Goal: Contribute content

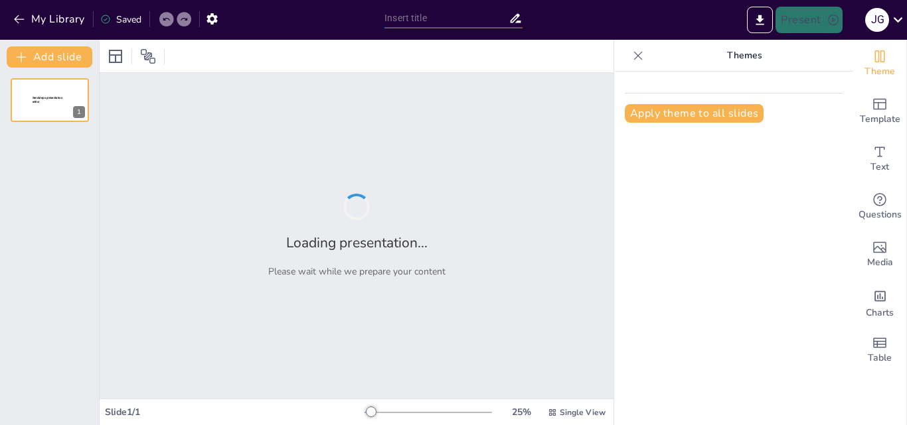
type input "Optimización de la Movilización y Traslado de Pacientes: Un Enfoque Profesional"
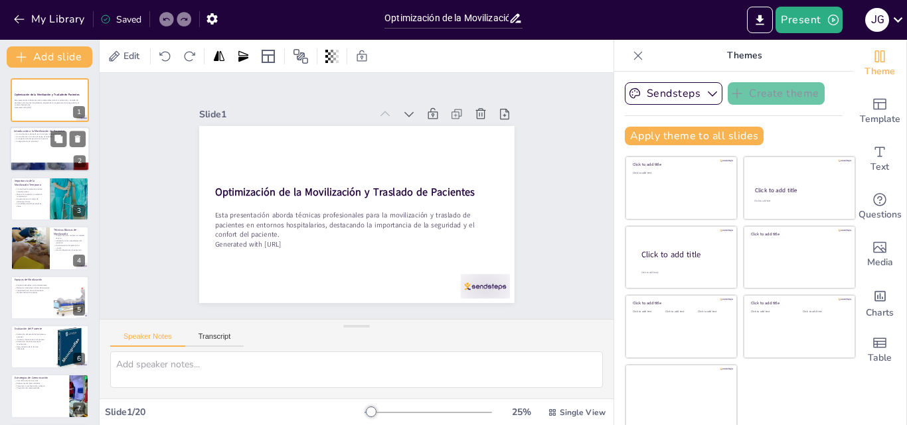
click at [34, 142] on p "La seguridad es la prioridad." at bounding box center [50, 142] width 72 height 3
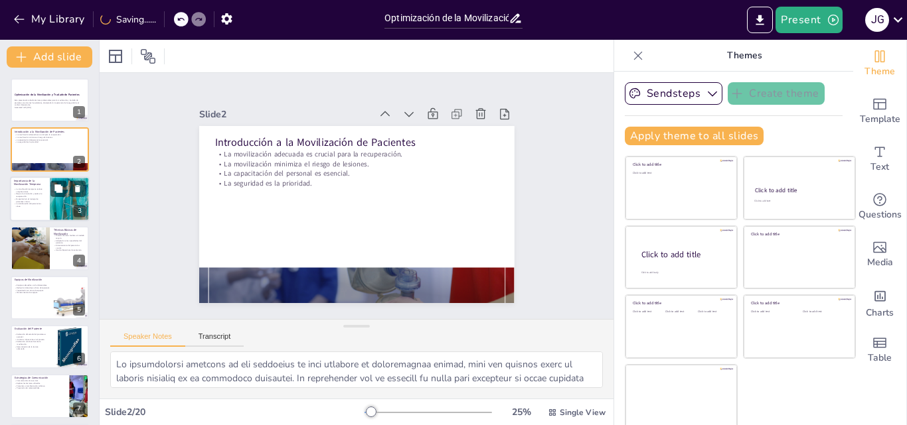
click at [42, 194] on p "Mejora la circulación y acelera la recuperación." at bounding box center [30, 195] width 32 height 5
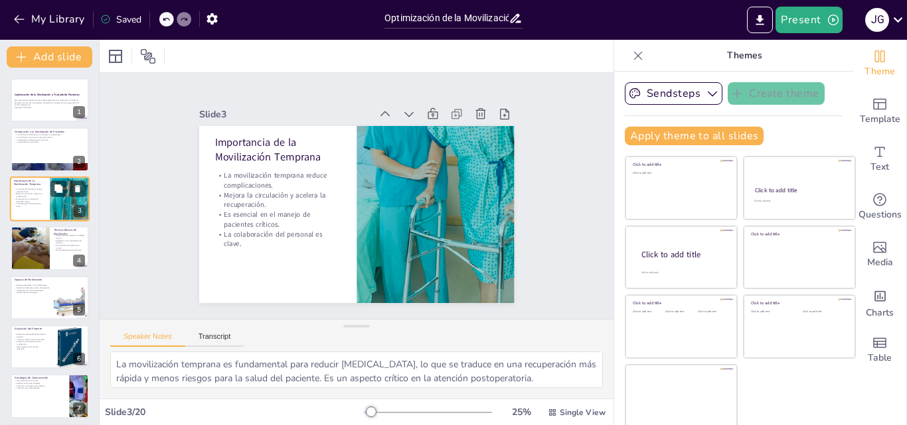
click at [42, 194] on p "Mejora la circulación y acelera la recuperación." at bounding box center [30, 195] width 32 height 5
click at [65, 232] on button at bounding box center [58, 238] width 16 height 16
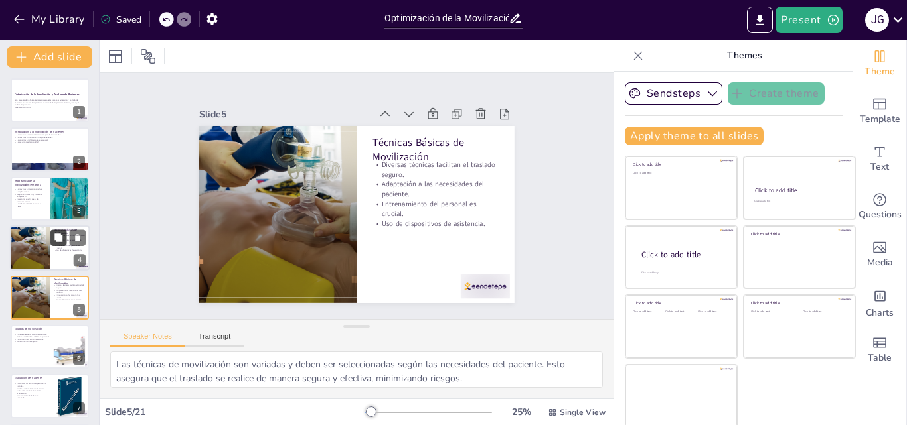
click at [25, 256] on div at bounding box center [30, 248] width 59 height 45
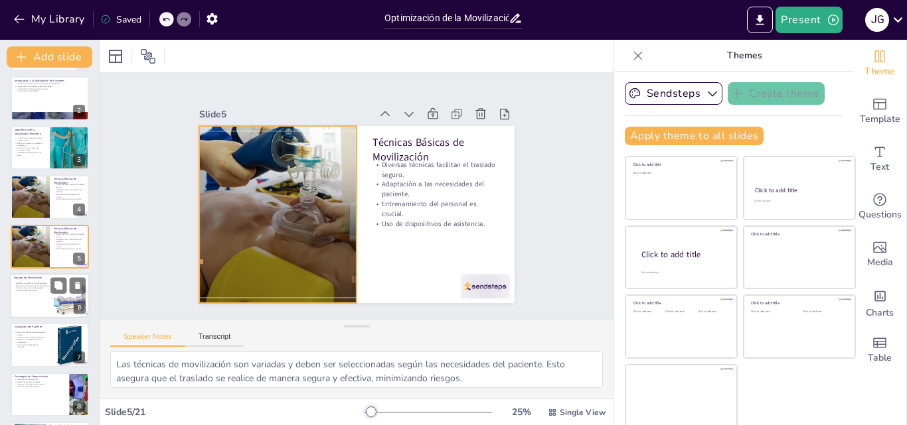
click at [32, 287] on p "Capacitación en el uso de equipos." at bounding box center [32, 288] width 36 height 3
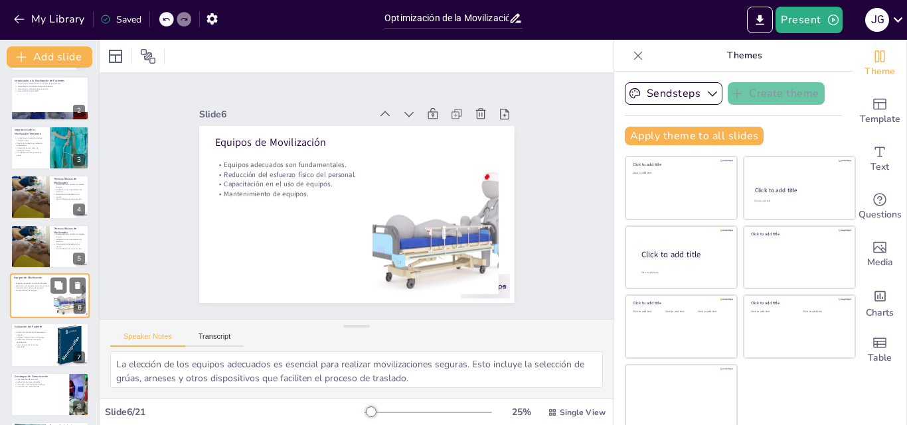
scroll to position [101, 0]
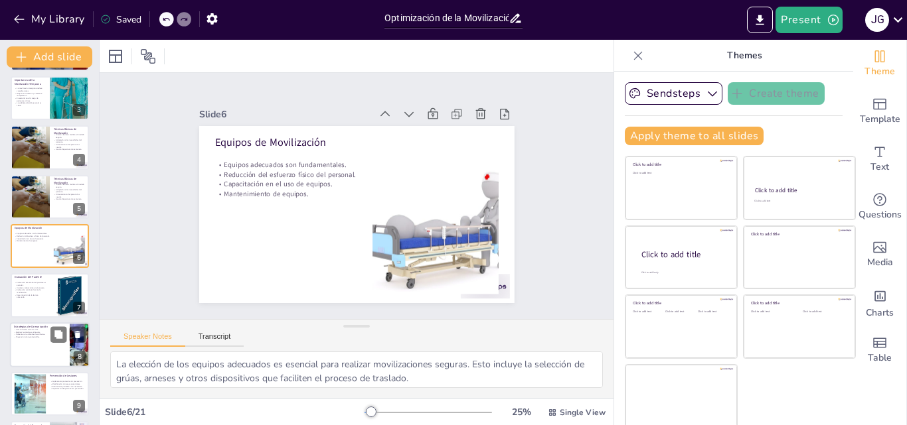
click at [37, 336] on p "Prevención de malentendidos." at bounding box center [40, 337] width 52 height 3
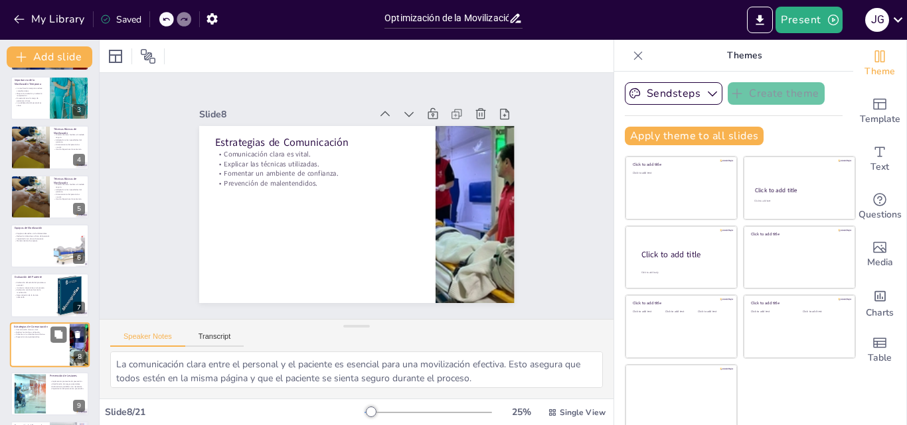
scroll to position [199, 0]
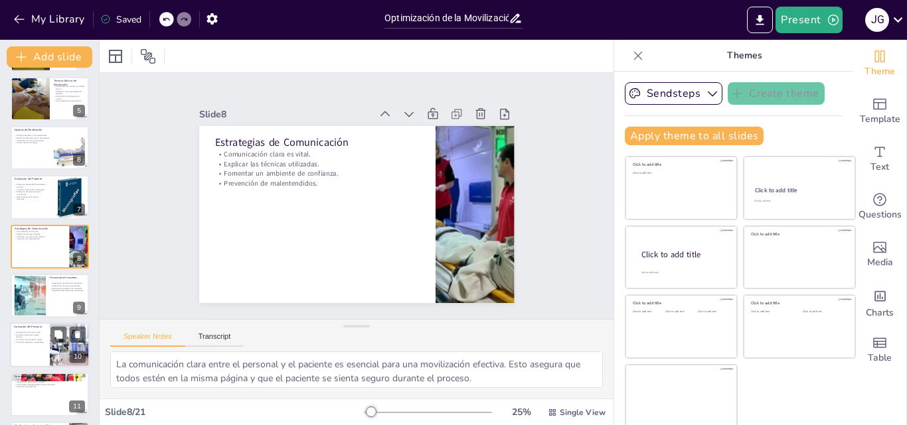
click at [21, 352] on div at bounding box center [50, 345] width 80 height 45
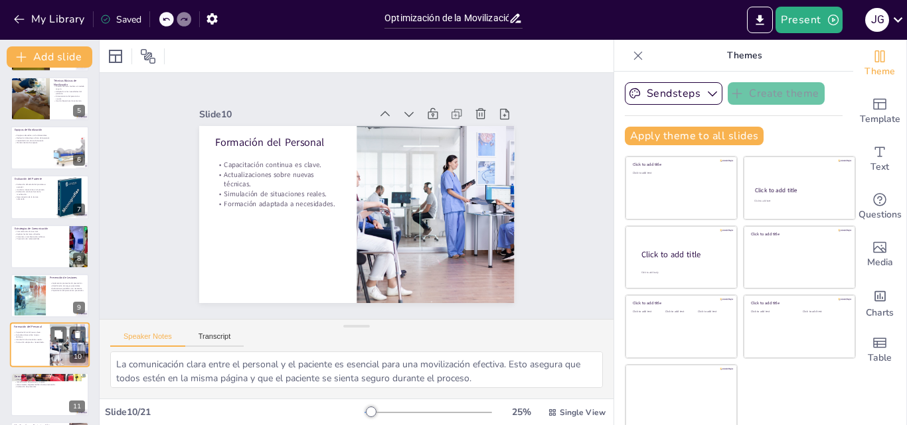
type textarea "La capacitación continua del personal es esencial para mantener altos estándare…"
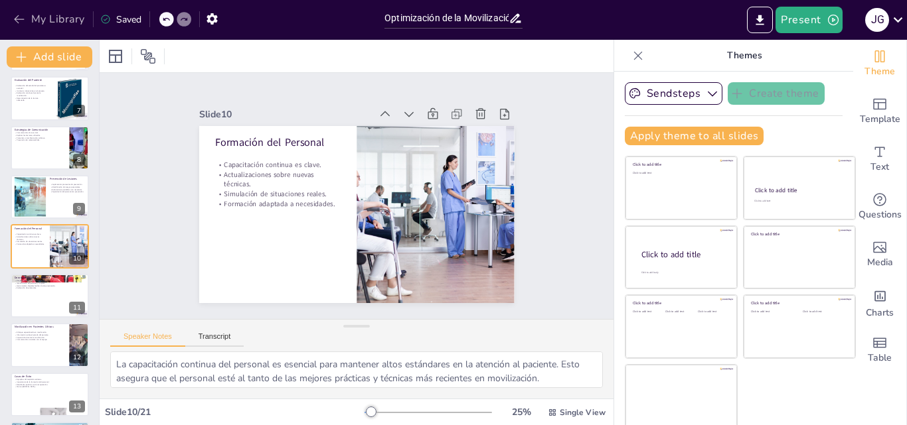
click at [23, 19] on icon "button" at bounding box center [19, 19] width 13 height 13
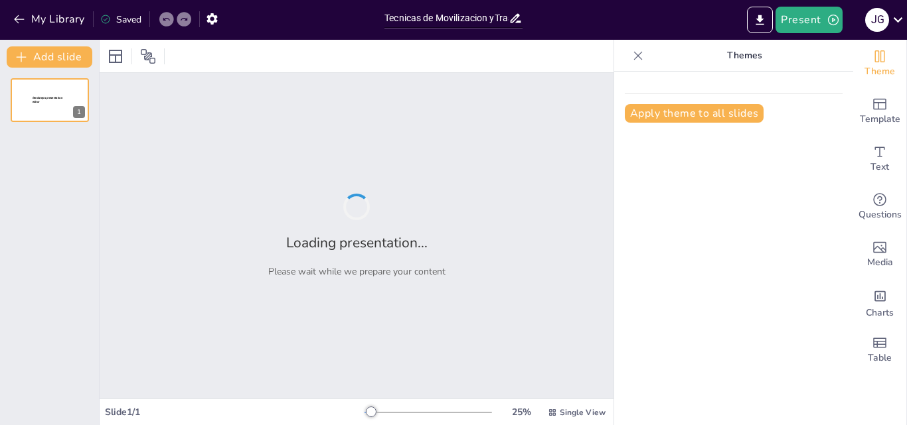
type input "Tecnicas de Movilizacion yTraslado de paciente"
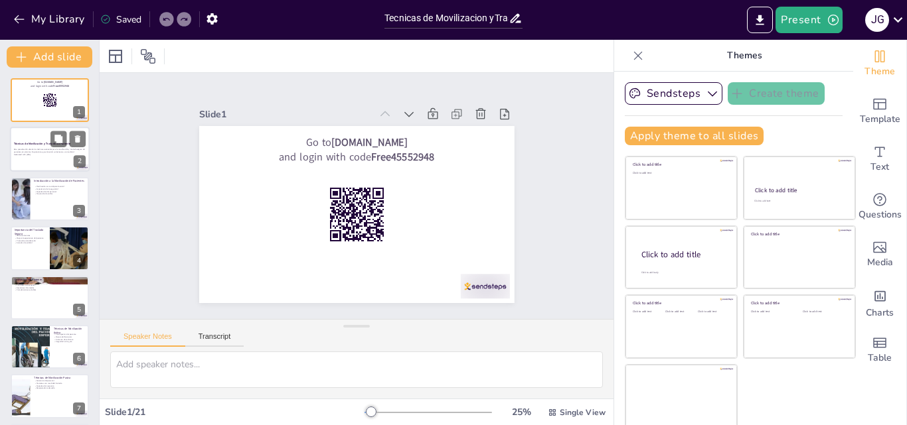
click at [20, 165] on div at bounding box center [50, 149] width 80 height 45
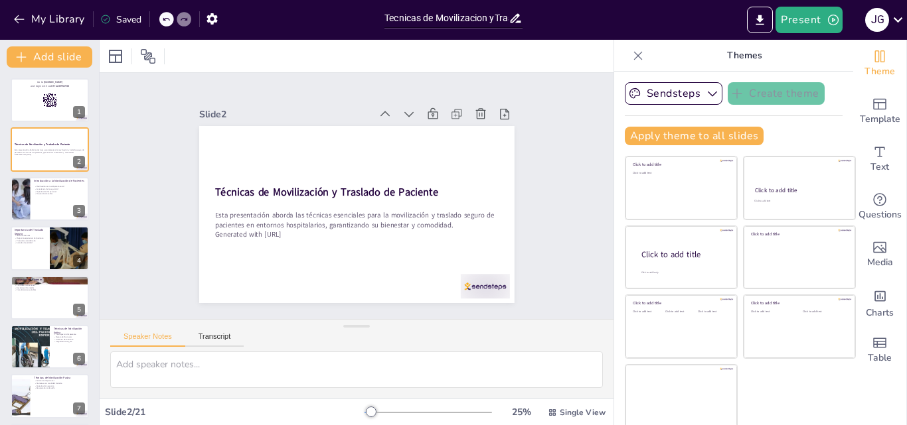
checkbox input "true"
click at [708, 92] on icon "button" at bounding box center [712, 94] width 9 height 5
click at [654, 139] on span "Sendsteps" at bounding box center [684, 139] width 60 height 13
click at [643, 135] on button "Apply theme to all slides" at bounding box center [694, 136] width 139 height 19
checkbox input "true"
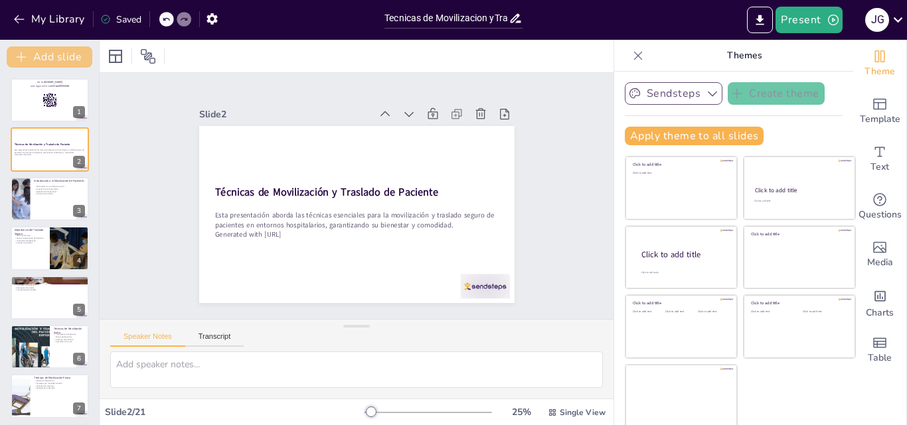
click at [42, 56] on button "Add slide" at bounding box center [50, 56] width 86 height 21
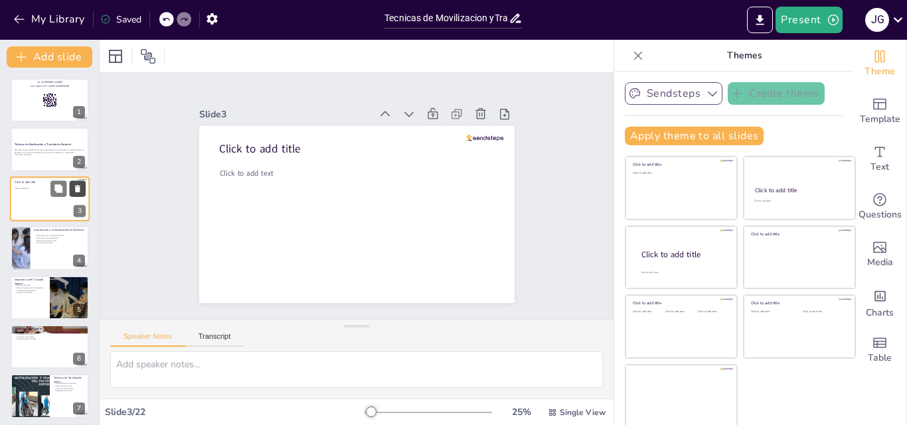
checkbox input "true"
click at [82, 186] on icon at bounding box center [77, 188] width 9 height 9
type textarea "La movilización de pacientes es vital para prevenir complicaciones. Esto implic…"
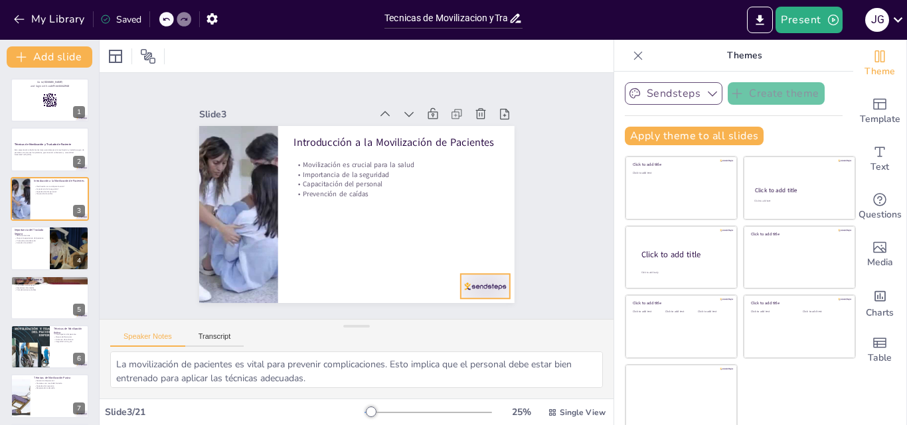
click at [471, 281] on div at bounding box center [484, 286] width 49 height 25
checkbox input "true"
click at [29, 258] on div at bounding box center [50, 248] width 80 height 45
type textarea "Un traslado seguro reduce significativamente el riesgo de lesiones. Esto es vit…"
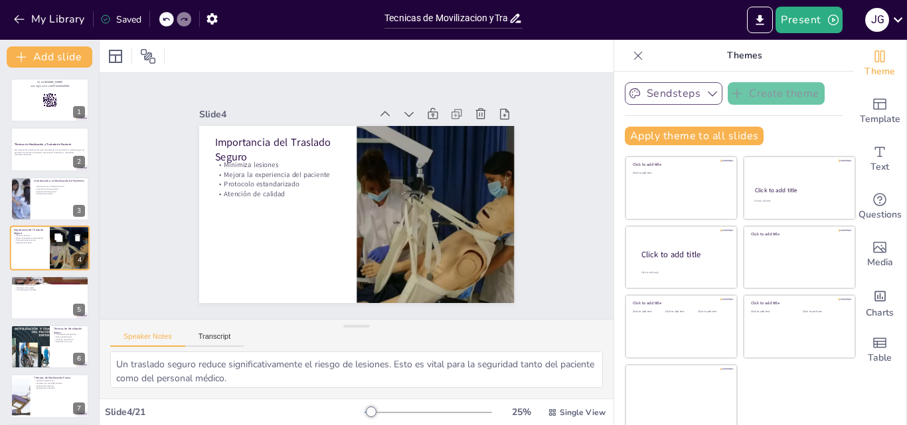
scroll to position [2, 0]
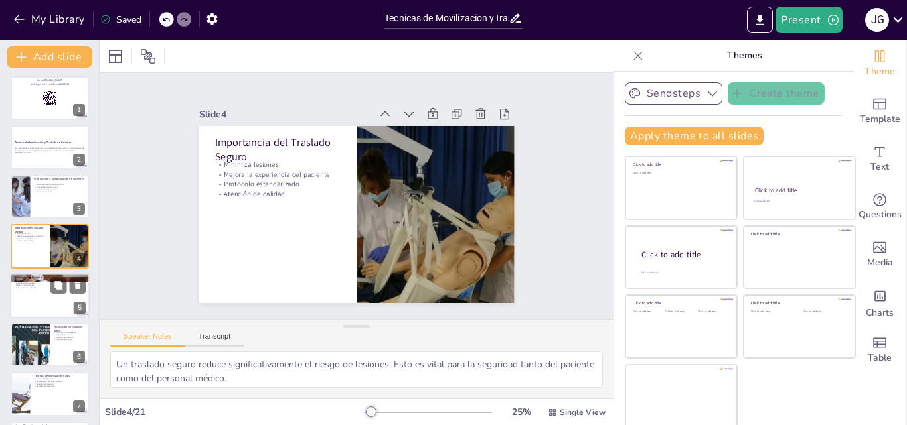
checkbox input "true"
click at [31, 301] on div at bounding box center [50, 295] width 80 height 45
type textarea "Realizar una evaluación completa del paciente es esencial para determinar la me…"
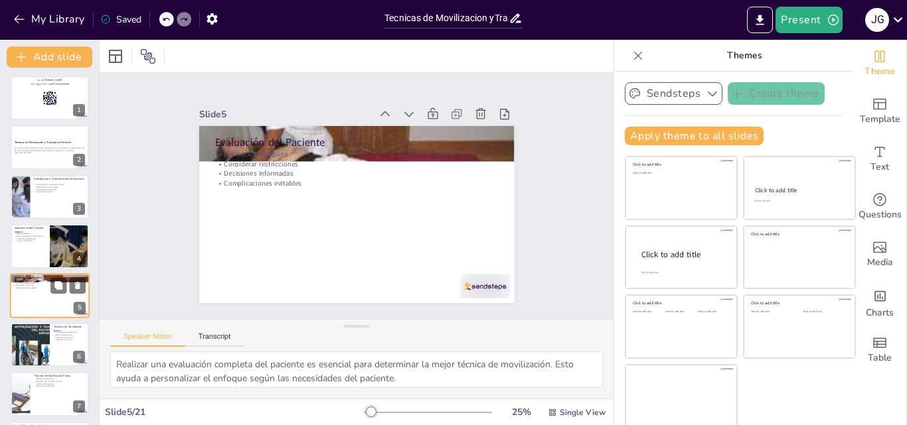
scroll to position [51, 0]
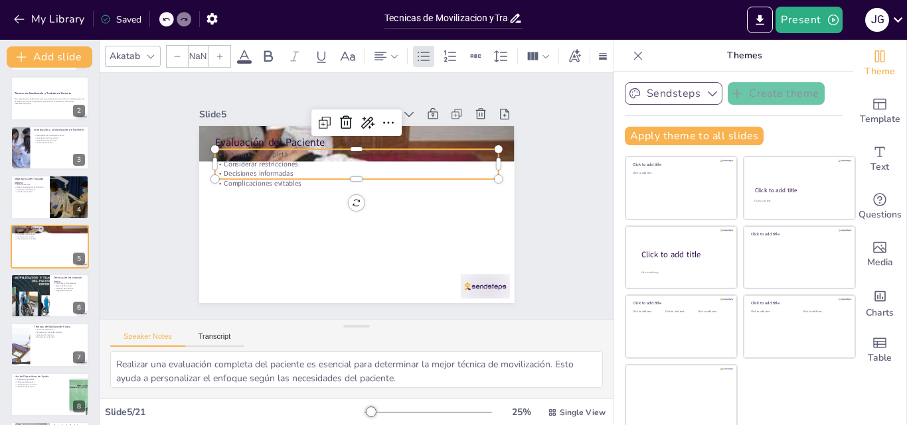
checkbox input "true"
type input "32"
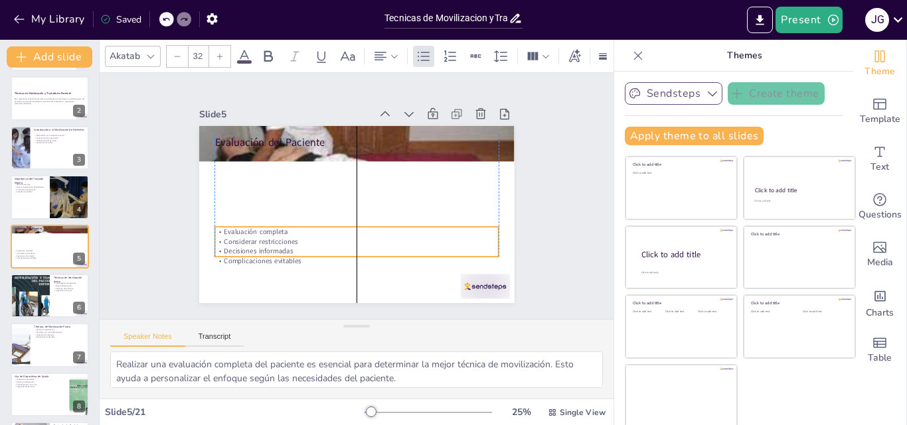
drag, startPoint x: 264, startPoint y: 171, endPoint x: 266, endPoint y: 239, distance: 68.4
click at [267, 251] on p "Decisiones informadas" at bounding box center [355, 252] width 283 height 10
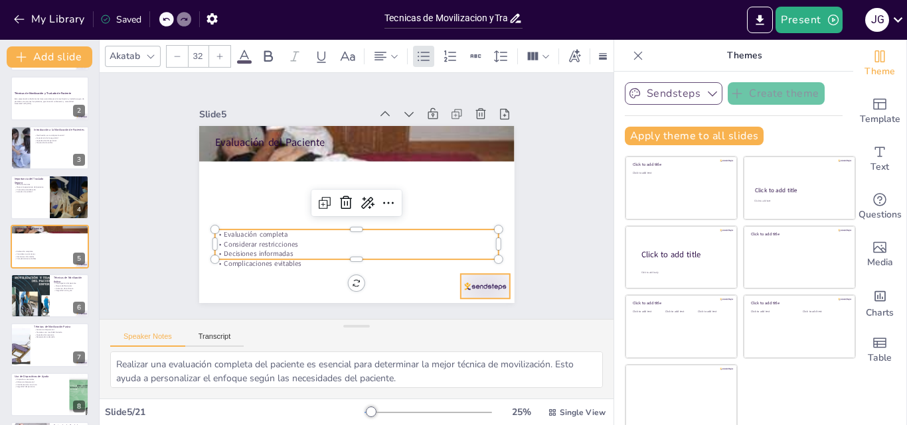
click at [470, 286] on div at bounding box center [475, 300] width 52 height 30
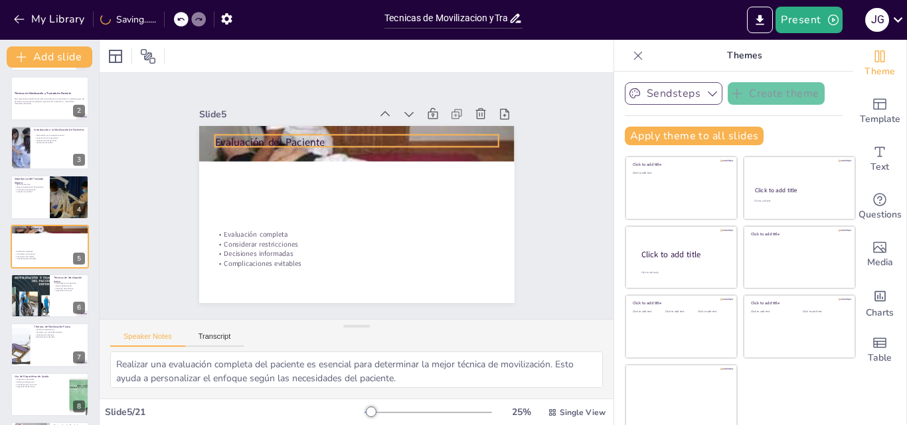
click at [376, 137] on p "Evaluación del Paciente" at bounding box center [361, 143] width 283 height 44
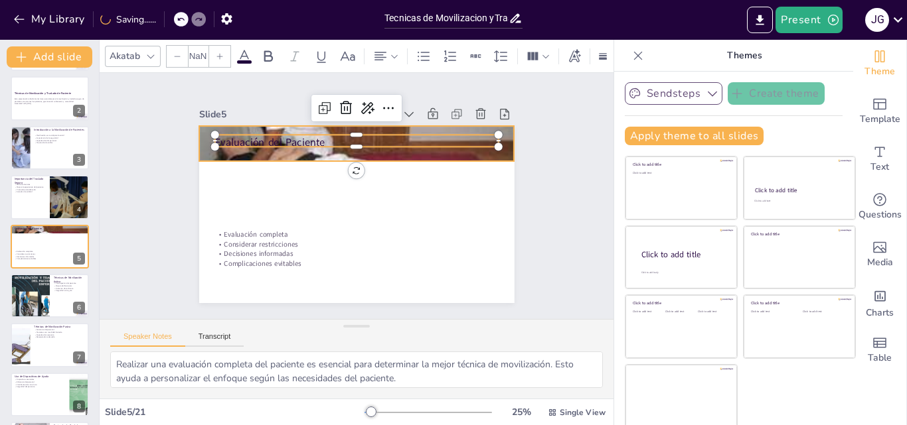
checkbox input "true"
type input "48"
click at [317, 154] on div at bounding box center [356, 143] width 315 height 177
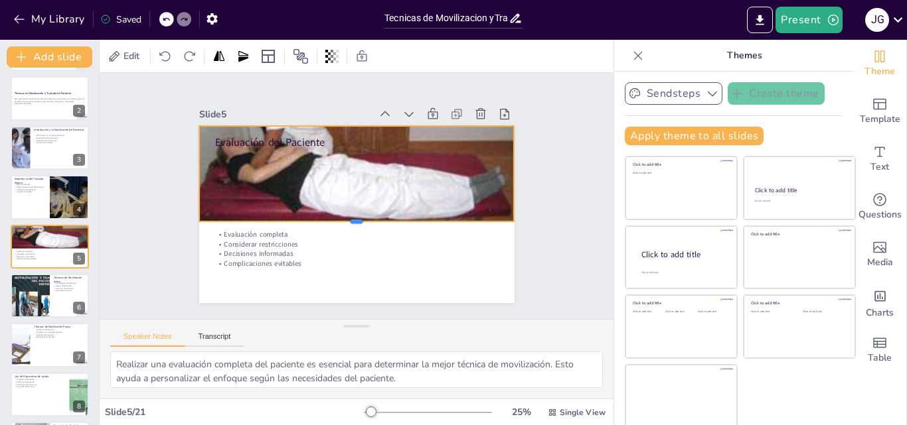
drag, startPoint x: 344, startPoint y: 157, endPoint x: 355, endPoint y: 218, distance: 61.4
click at [355, 218] on div at bounding box center [353, 227] width 315 height 44
checkbox input "true"
